Goal: Information Seeking & Learning: Learn about a topic

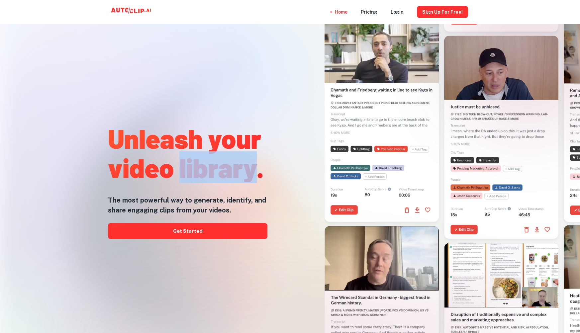
drag, startPoint x: 201, startPoint y: 171, endPoint x: 182, endPoint y: 196, distance: 31.2
click at [260, 172] on h1 "Unleash your video library." at bounding box center [187, 153] width 159 height 58
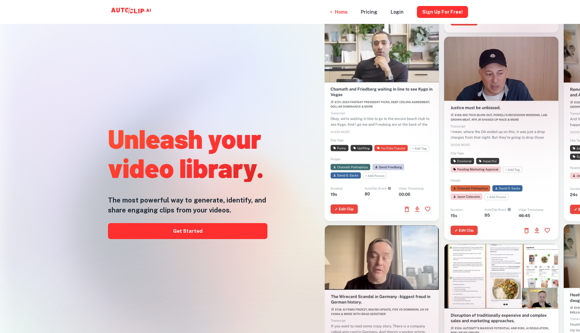
click at [113, 203] on h5 "The most powerful way to generate, identify, and share engaging clips from your…" at bounding box center [187, 205] width 159 height 20
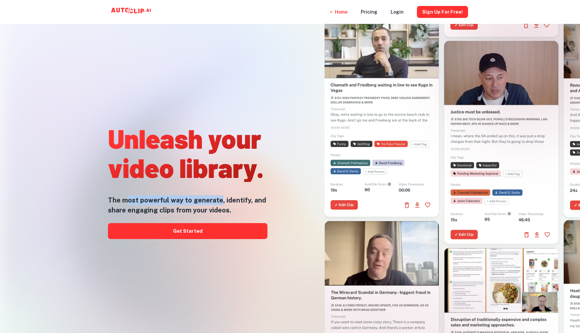
drag, startPoint x: 137, startPoint y: 202, endPoint x: 220, endPoint y: 203, distance: 82.7
click at [220, 203] on h5 "The most powerful way to generate, identify, and share engaging clips from your…" at bounding box center [187, 205] width 159 height 20
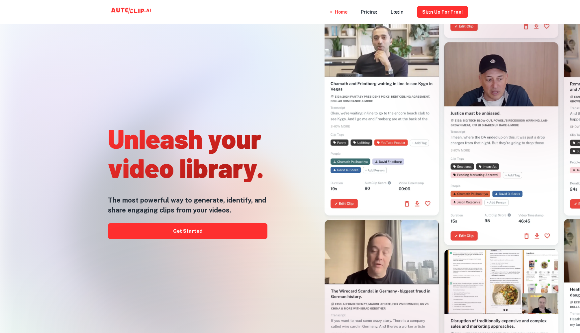
click at [245, 202] on h5 "The most powerful way to generate, identify, and share engaging clips from your…" at bounding box center [187, 205] width 159 height 20
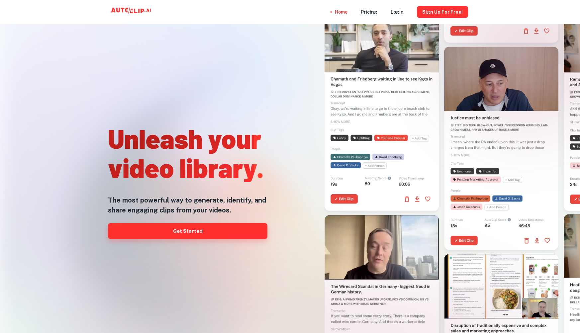
click at [186, 233] on link "Get Started" at bounding box center [187, 231] width 159 height 16
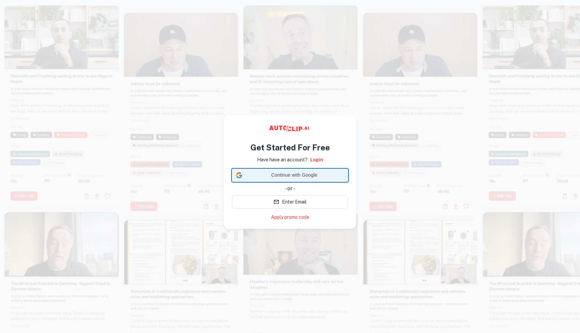
click at [302, 177] on span "Continue with Google" at bounding box center [294, 175] width 99 height 7
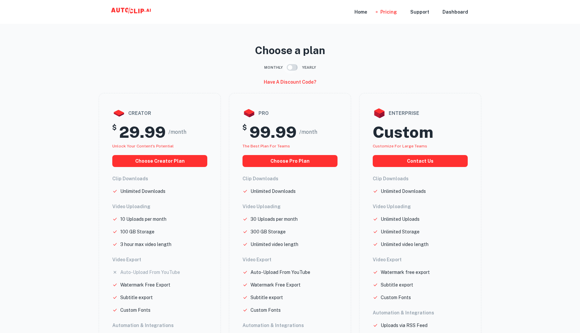
click at [295, 68] on input "checkbox" at bounding box center [290, 67] width 38 height 13
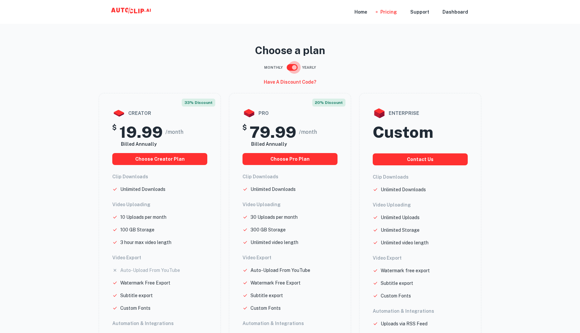
click at [295, 68] on input "checkbox" at bounding box center [294, 67] width 38 height 13
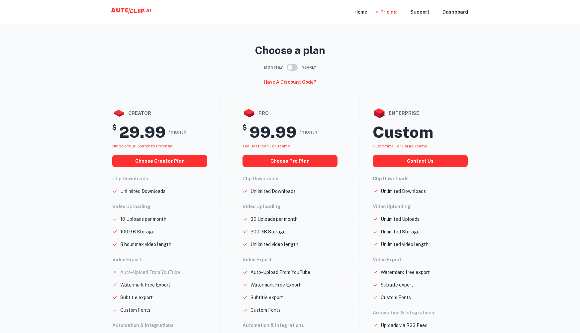
click at [295, 68] on input "checkbox" at bounding box center [290, 67] width 38 height 13
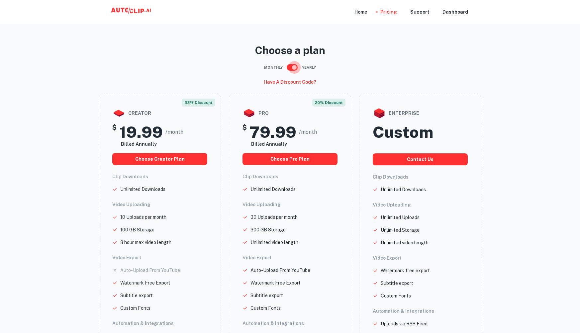
click at [295, 68] on input "checkbox" at bounding box center [294, 67] width 38 height 13
checkbox input "false"
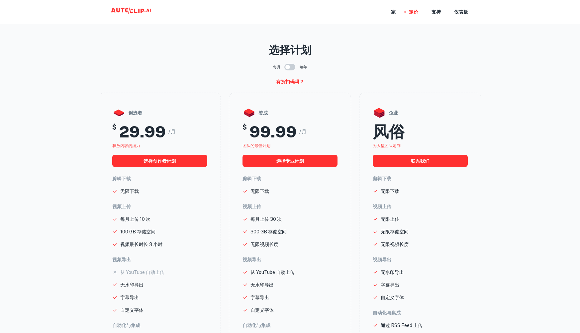
scroll to position [1, 0]
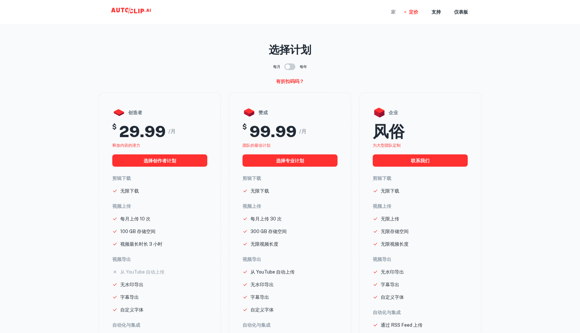
click at [395, 14] on font "家" at bounding box center [393, 12] width 5 height 5
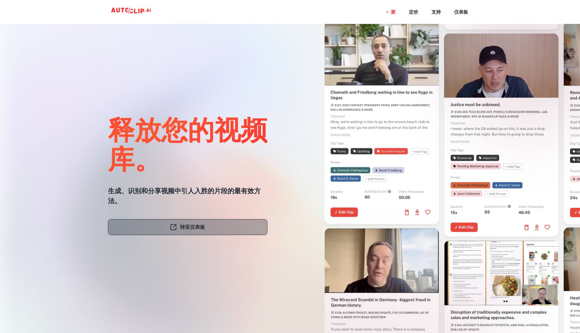
click at [198, 231] on font "转至仪表板" at bounding box center [192, 227] width 25 height 9
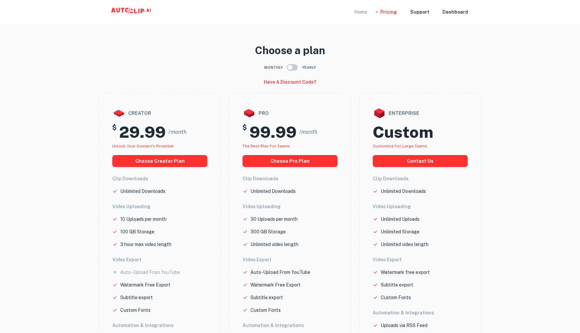
click at [367, 15] on div "Home" at bounding box center [361, 12] width 13 height 24
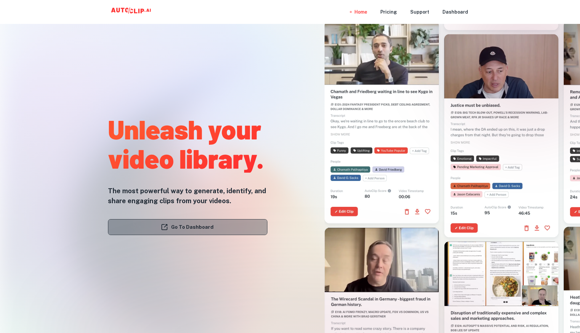
click at [194, 229] on link "Go To Dashboard" at bounding box center [187, 227] width 159 height 16
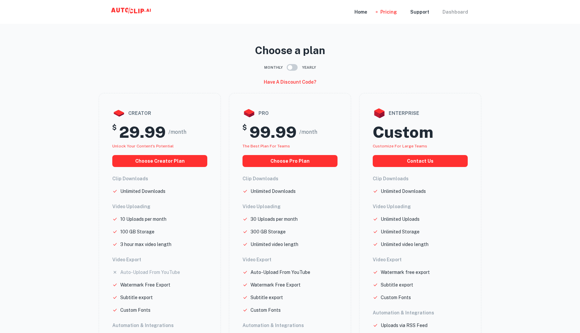
click at [453, 16] on div "Dashboard" at bounding box center [456, 12] width 26 height 24
click at [458, 12] on div "Dashboard" at bounding box center [456, 12] width 26 height 24
click at [424, 12] on div "Support" at bounding box center [419, 12] width 19 height 24
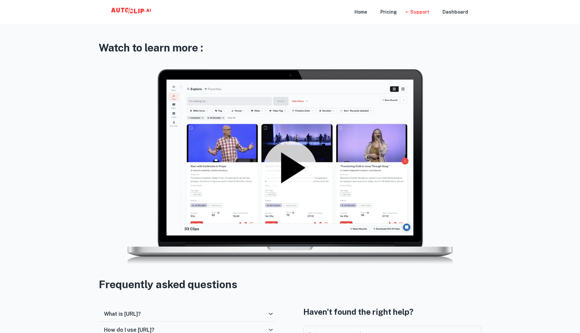
click at [286, 172] on icon at bounding box center [293, 167] width 24 height 31
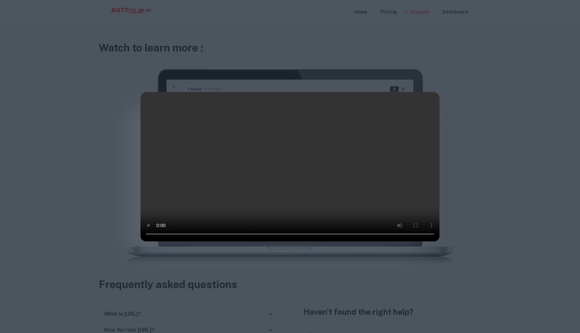
click at [491, 70] on div at bounding box center [290, 166] width 580 height 333
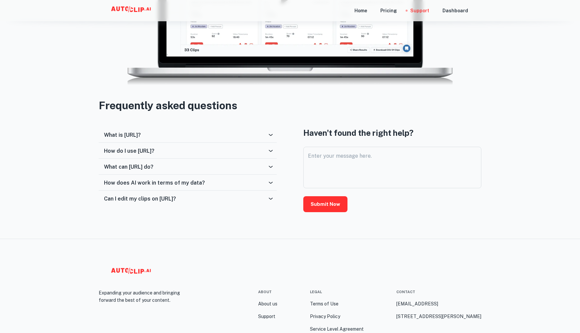
scroll to position [182, 0]
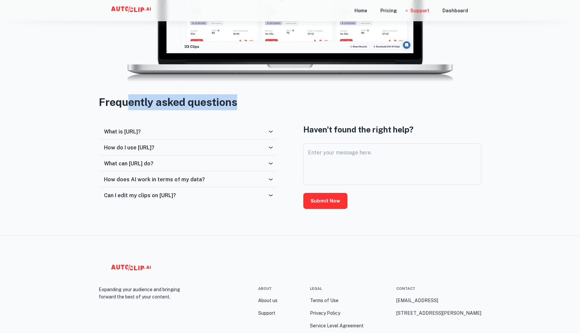
drag, startPoint x: 137, startPoint y: 103, endPoint x: 256, endPoint y: 111, distance: 119.5
click at [261, 109] on h3 "Frequently asked questions" at bounding box center [290, 102] width 383 height 16
click at [141, 134] on h6 "What is [URL]?" at bounding box center [122, 132] width 37 height 6
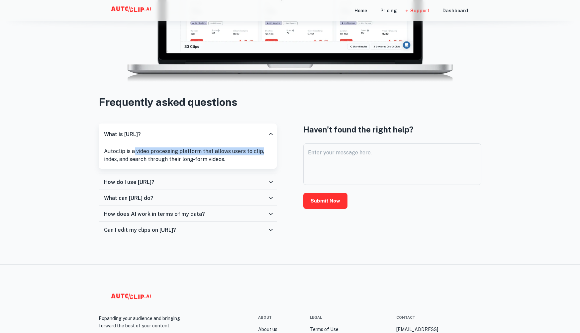
drag, startPoint x: 148, startPoint y: 149, endPoint x: 230, endPoint y: 156, distance: 82.0
click at [265, 152] on p "Autoclip is a video processing platform that allows users to clip, index, and s…" at bounding box center [187, 156] width 167 height 16
click at [117, 158] on p "Autoclip is a video processing platform that allows users to clip, index, and s…" at bounding box center [187, 156] width 167 height 16
drag, startPoint x: 166, startPoint y: 158, endPoint x: 243, endPoint y: 160, distance: 76.1
click at [243, 160] on p "Autoclip is a video processing platform that allows users to clip, index, and s…" at bounding box center [187, 156] width 167 height 16
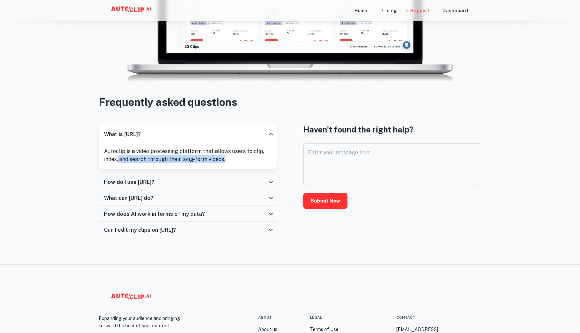
click at [131, 184] on h6 "How do I use [URL]?" at bounding box center [129, 182] width 51 height 6
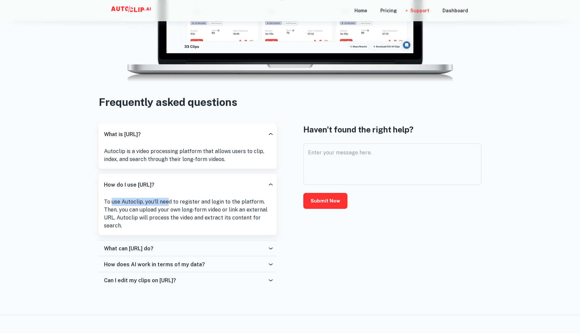
drag, startPoint x: 112, startPoint y: 203, endPoint x: 302, endPoint y: 185, distance: 190.9
click at [167, 203] on p "To use Autoclip, you'll need to register and login to the platform. Then, you c…" at bounding box center [187, 214] width 167 height 32
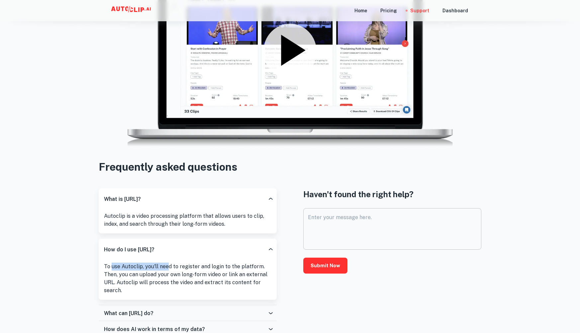
scroll to position [0, 0]
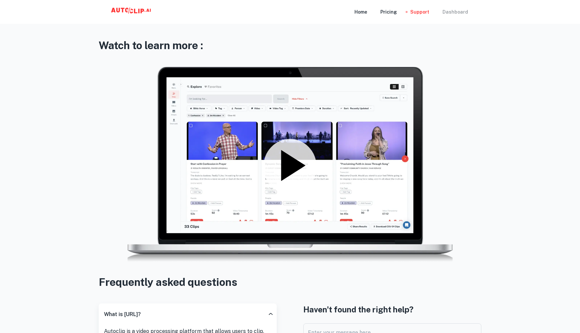
click at [452, 13] on div "Dashboard" at bounding box center [456, 12] width 26 height 24
